Goal: Find specific page/section: Find specific page/section

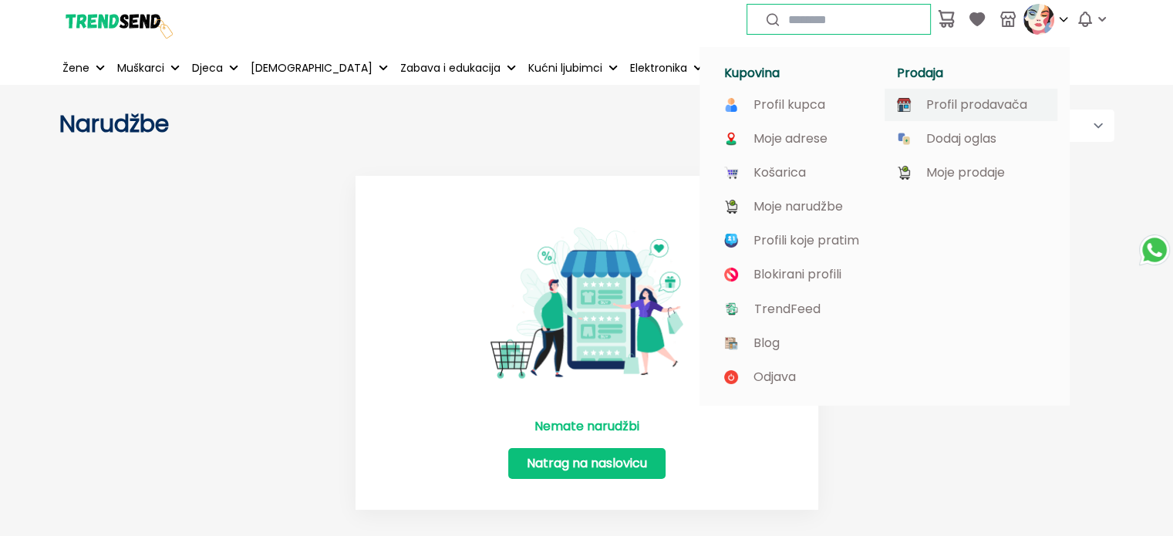
click at [988, 107] on p "Profil prodavača" at bounding box center [977, 105] width 101 height 14
